Goal: Find specific page/section

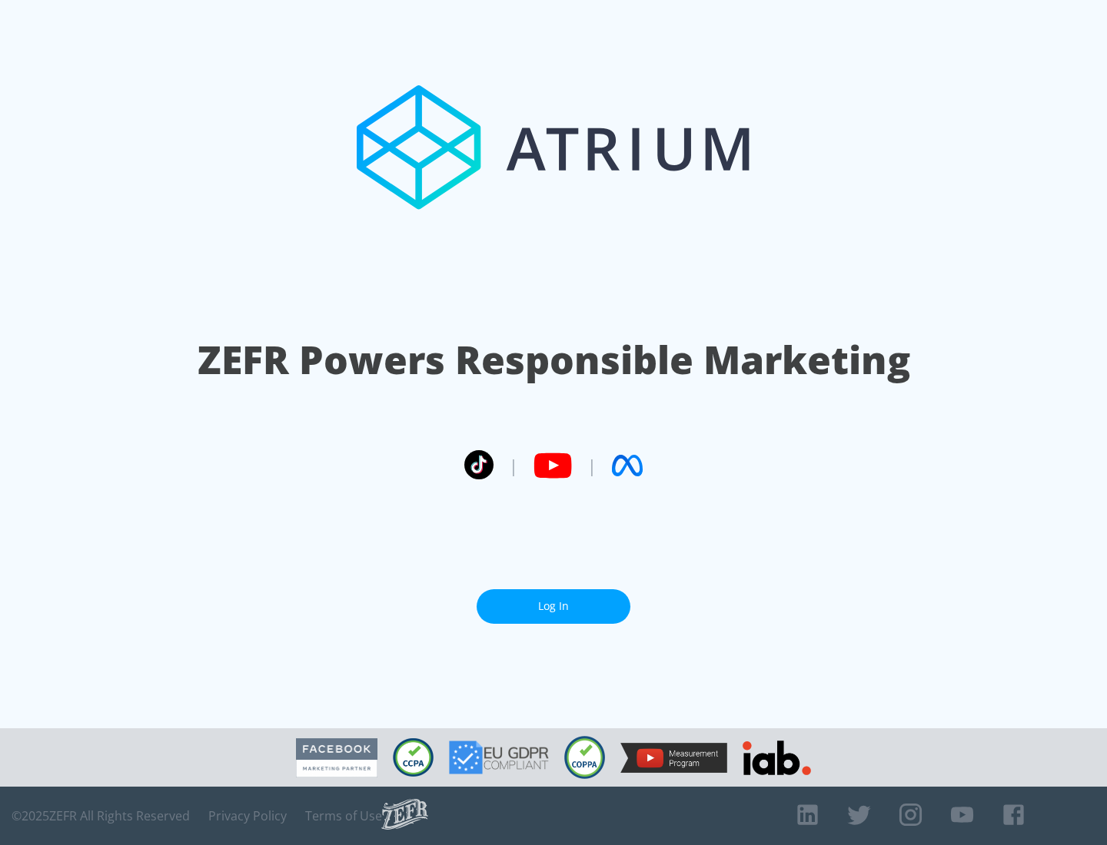
click at [553, 606] on link "Log In" at bounding box center [554, 606] width 154 height 35
